Goal: Information Seeking & Learning: Understand process/instructions

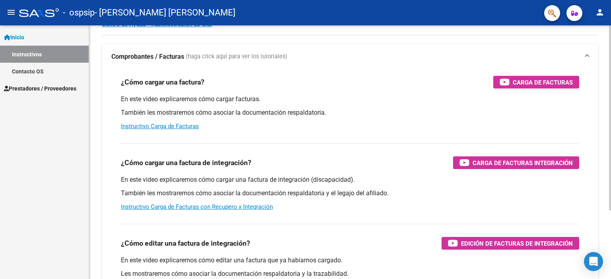
scroll to position [80, 0]
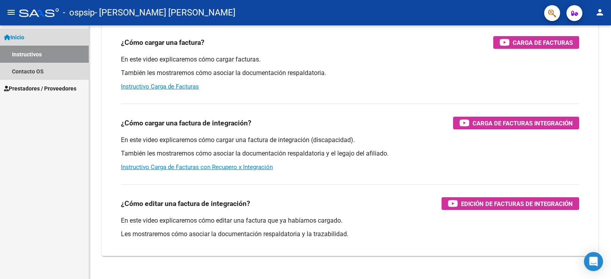
click at [24, 36] on span "Inicio" at bounding box center [14, 37] width 20 height 9
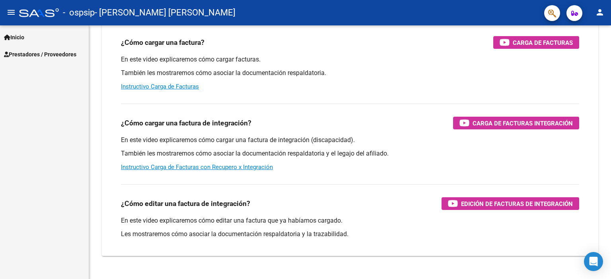
click at [10, 13] on mat-icon "menu" at bounding box center [11, 13] width 10 height 10
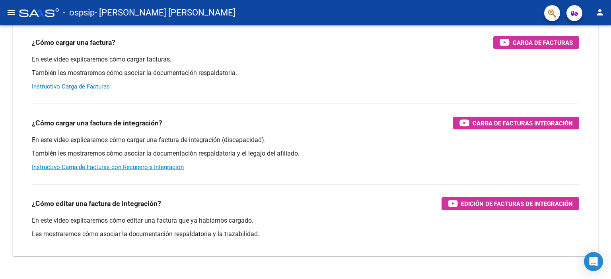
click at [10, 13] on mat-icon "menu" at bounding box center [11, 13] width 10 height 10
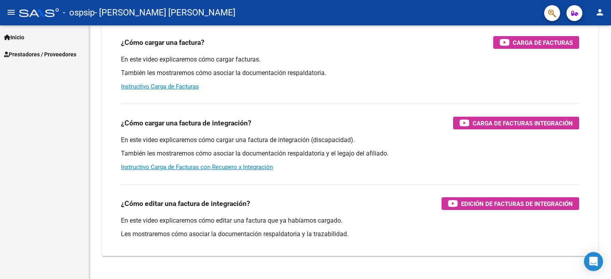
click at [18, 52] on span "Prestadores / Proveedores" at bounding box center [40, 54] width 72 height 9
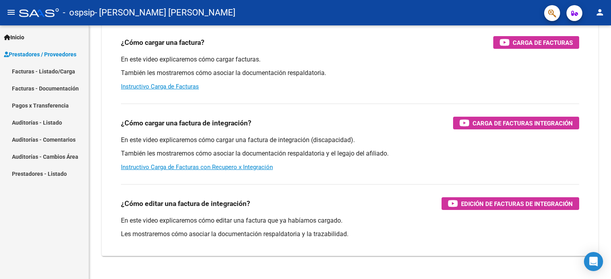
click at [23, 73] on link "Facturas - Listado/Carga" at bounding box center [44, 71] width 89 height 17
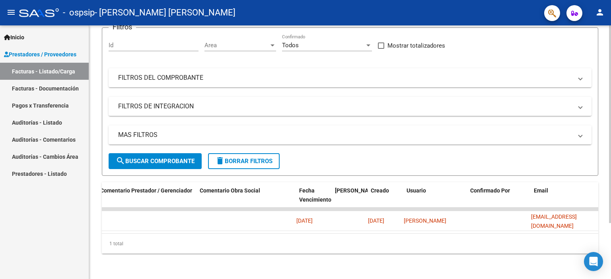
scroll to position [0, 1180]
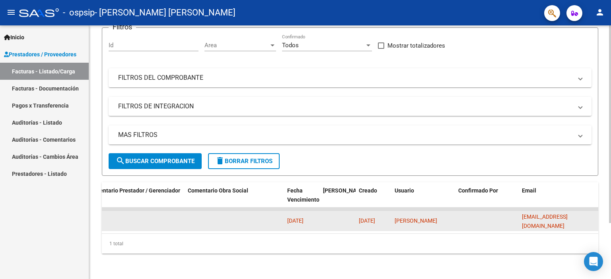
click at [303, 218] on span "[DATE]" at bounding box center [295, 221] width 16 height 6
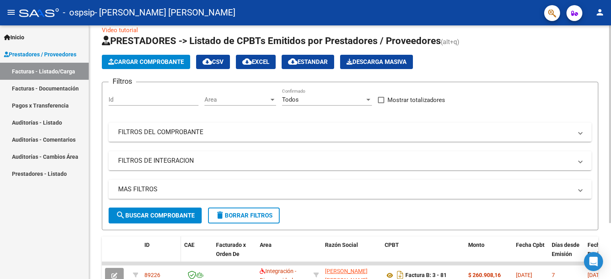
scroll to position [0, 0]
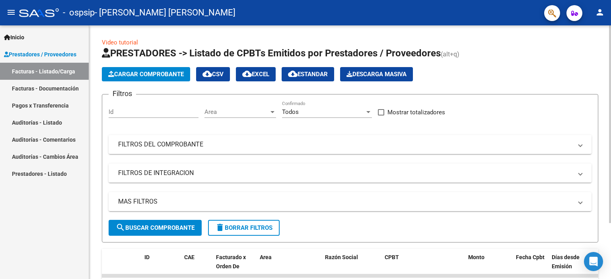
click at [313, 111] on div "Todos" at bounding box center [323, 112] width 83 height 7
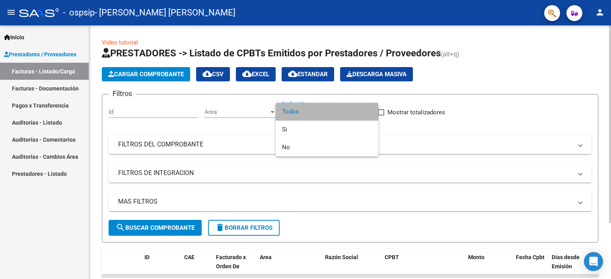
click at [313, 111] on span "Todos" at bounding box center [327, 112] width 90 height 18
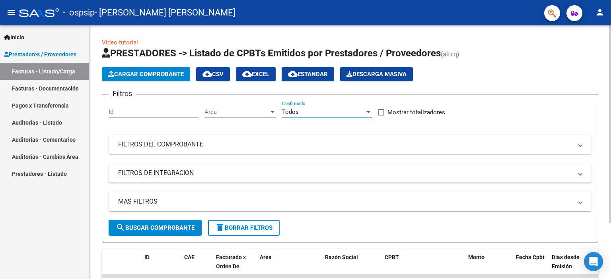
click at [313, 111] on div "Todos" at bounding box center [323, 112] width 83 height 7
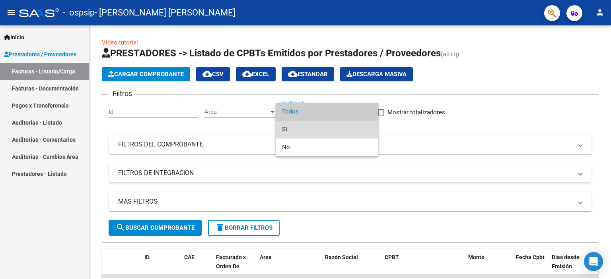
click at [304, 127] on span "Si" at bounding box center [327, 130] width 90 height 18
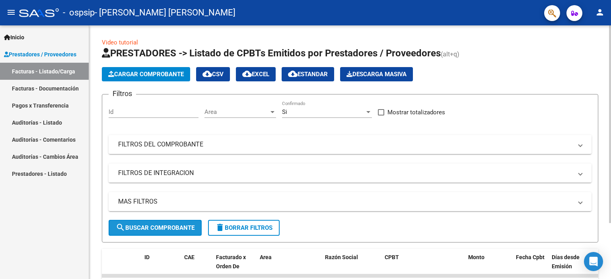
click at [189, 226] on span "search Buscar Comprobante" at bounding box center [155, 228] width 79 height 7
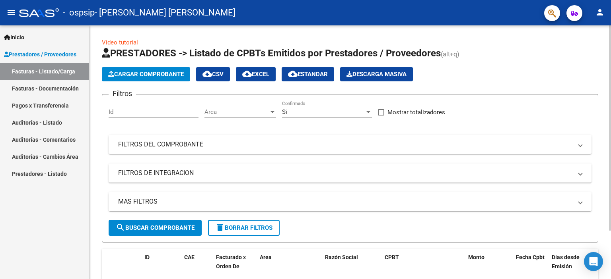
click at [130, 42] on link "Video tutorial" at bounding box center [120, 42] width 36 height 7
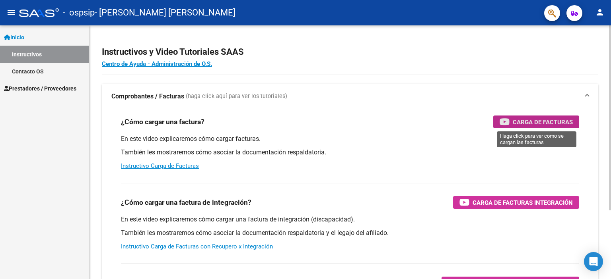
click at [521, 123] on span "Carga de Facturas" at bounding box center [542, 122] width 60 height 10
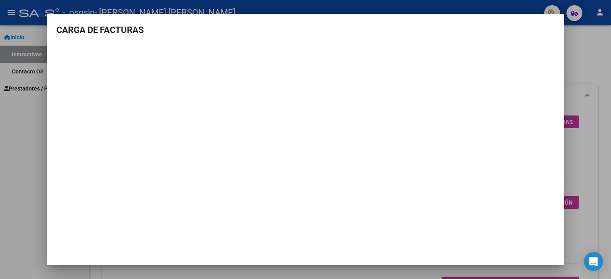
click at [95, 35] on h3 "CARGA DE FACTURAS" at bounding box center [305, 29] width 498 height 13
click at [10, 134] on div at bounding box center [305, 139] width 611 height 279
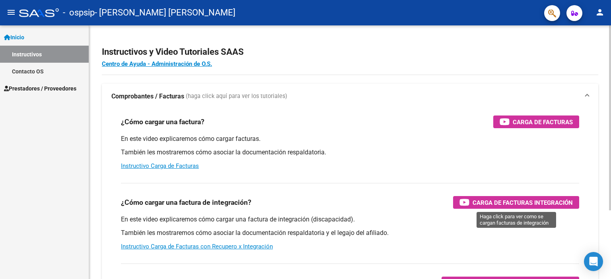
click at [522, 205] on span "Carga de Facturas Integración" at bounding box center [522, 203] width 100 height 10
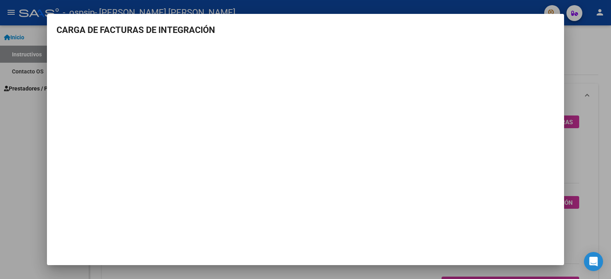
click at [350, 248] on mat-dialog-container "CARGA DE FACTURAS DE INTEGRACIÓN" at bounding box center [305, 140] width 517 height 252
click at [32, 180] on div at bounding box center [305, 139] width 611 height 279
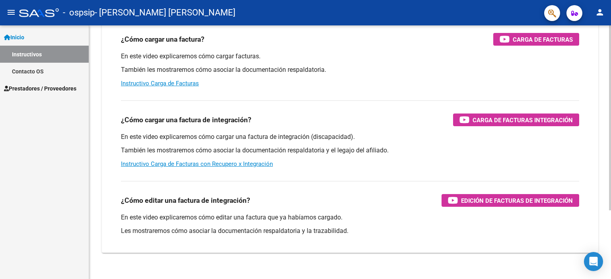
scroll to position [94, 0]
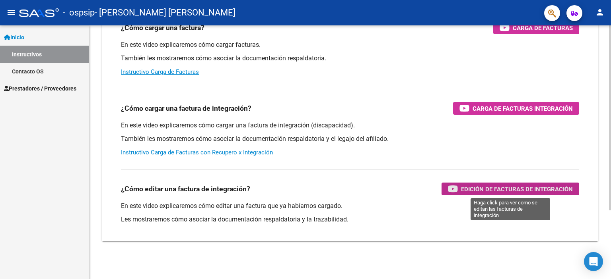
click at [500, 190] on span "Edición de Facturas de integración" at bounding box center [517, 189] width 112 height 10
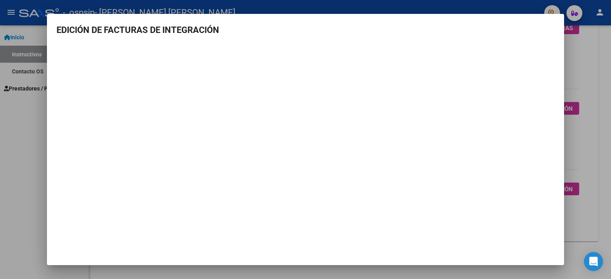
click at [523, 245] on mat-dialog-container "EDICIÓN DE FACTURAS DE INTEGRACIÓN" at bounding box center [305, 140] width 517 height 252
click at [586, 82] on div at bounding box center [305, 139] width 611 height 279
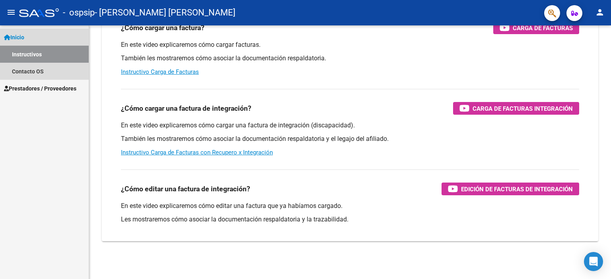
click at [24, 54] on link "Instructivos" at bounding box center [44, 54] width 89 height 17
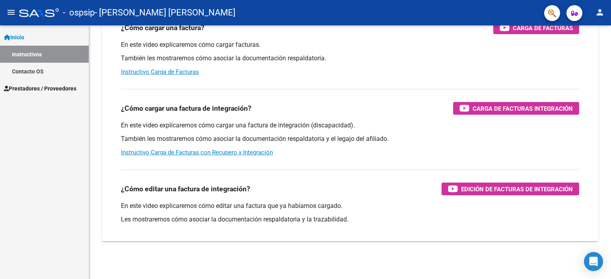
click at [32, 91] on span "Prestadores / Proveedores" at bounding box center [40, 88] width 72 height 9
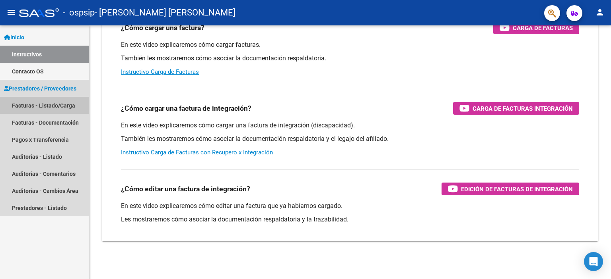
click at [37, 106] on link "Facturas - Listado/Carga" at bounding box center [44, 105] width 89 height 17
